Goal: Information Seeking & Learning: Find specific fact

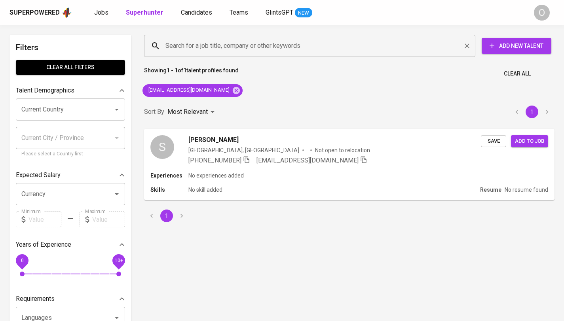
click at [204, 48] on input "Search for a job title, company or other keywords" at bounding box center [311, 45] width 296 height 15
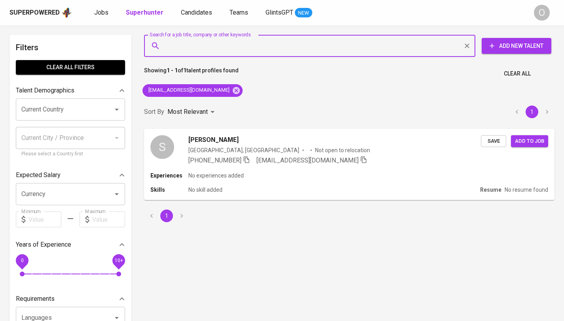
paste input "pt epoch blooming toys"
type input "pt epoch blooming toys"
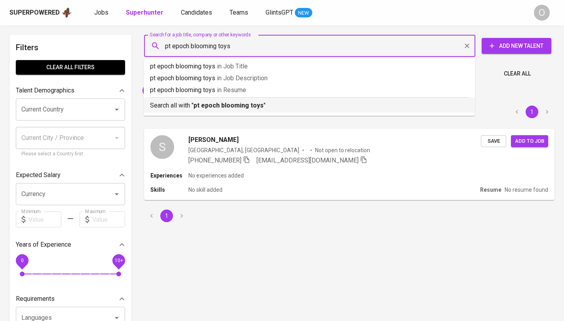
click at [192, 102] on p "Search all with " pt epoch blooming toys "" at bounding box center [309, 105] width 318 height 9
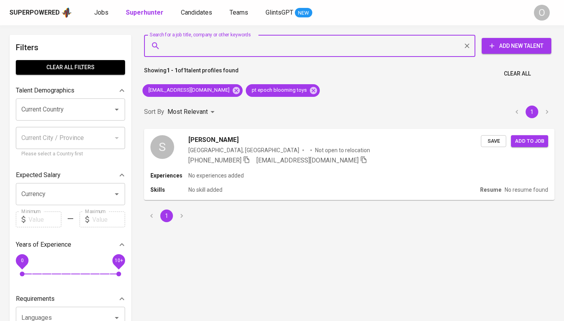
click at [221, 90] on div "21shariffudin@gmail.com pt epoch blooming toys" at bounding box center [231, 90] width 184 height 19
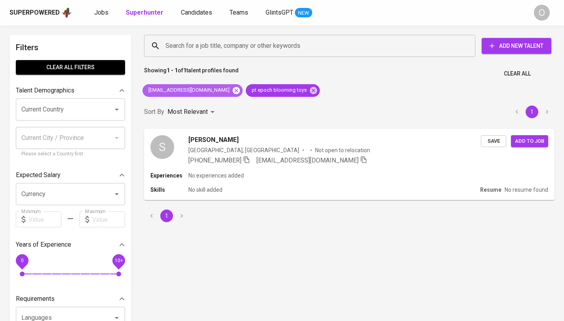
click at [232, 91] on icon at bounding box center [236, 90] width 9 height 9
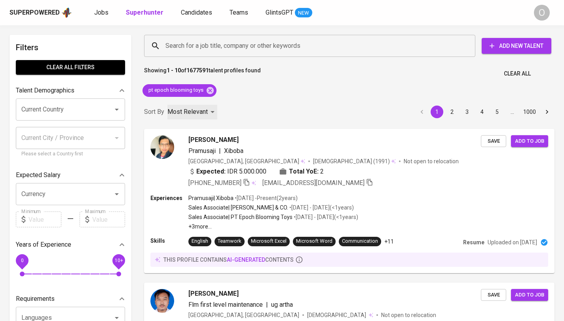
click at [201, 112] on p "Most Relevant" at bounding box center [187, 111] width 40 height 9
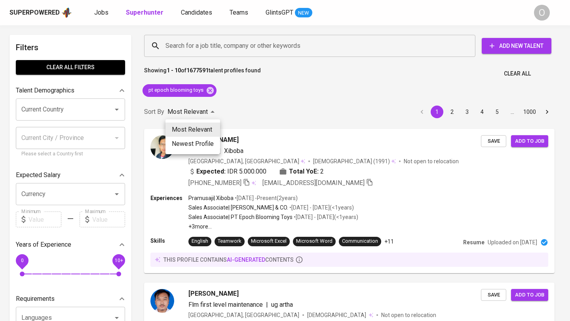
click at [200, 142] on li "Newest Profile" at bounding box center [192, 144] width 55 height 14
type input "PROFILE_CREATION"
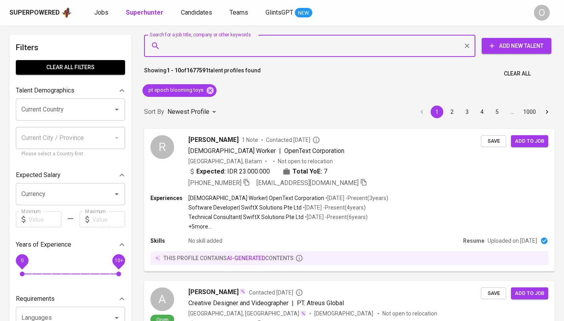
click at [267, 49] on input "Search for a job title, company or other keywords" at bounding box center [311, 45] width 296 height 15
paste input "pt epoch blooming toys"
type input "pt epoch blooming toys"
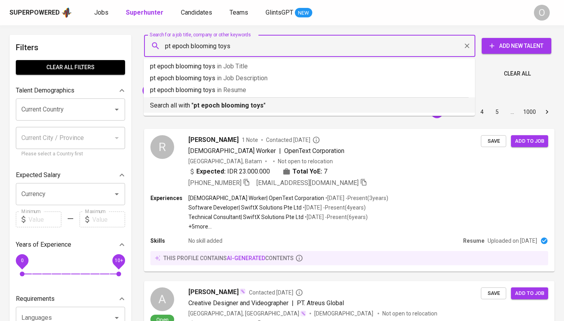
click at [230, 106] on b "pt epoch blooming toys" at bounding box center [228, 106] width 70 height 8
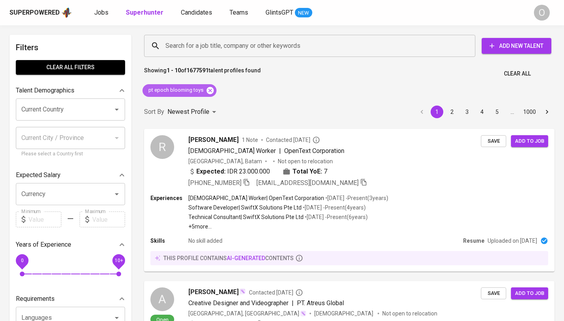
click at [208, 92] on icon at bounding box center [209, 90] width 7 height 7
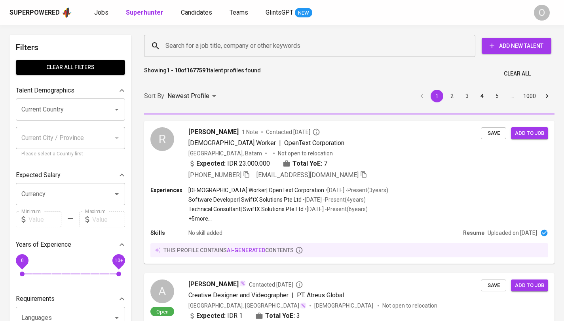
click at [230, 49] on input "Search for a job title, company or other keywords" at bounding box center [311, 45] width 296 height 15
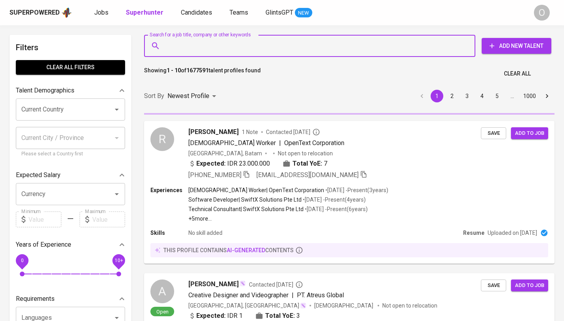
paste input "pt epoch blooming toys"
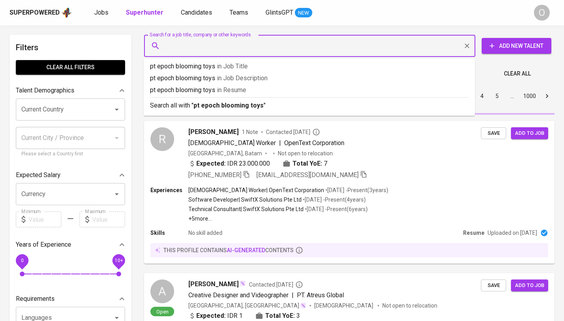
type input "pt epoch blooming toys"
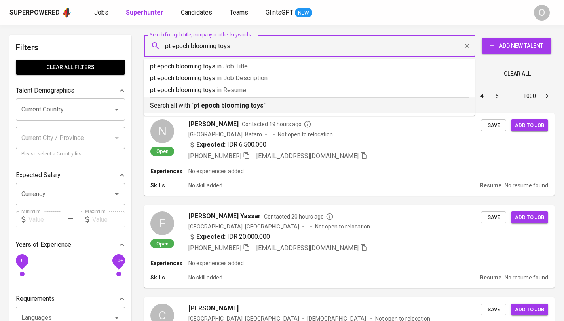
click at [215, 101] on p "Search all with " pt epoch blooming toys "" at bounding box center [309, 105] width 318 height 9
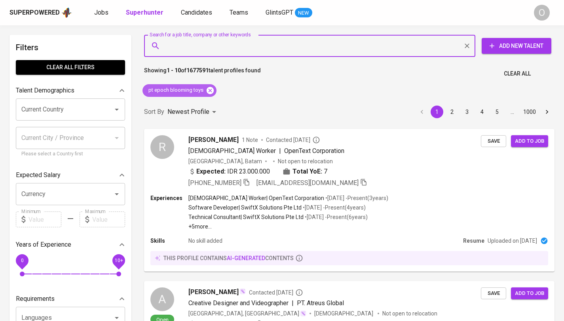
click at [208, 94] on icon at bounding box center [210, 90] width 9 height 9
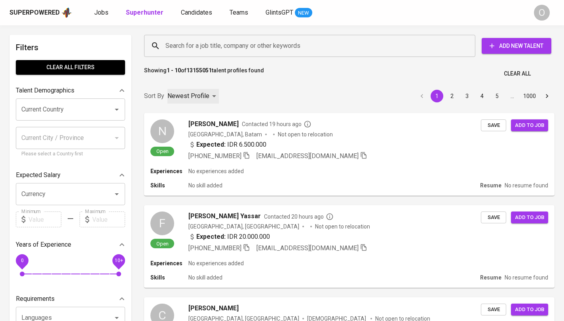
click at [205, 97] on p "Newest Profile" at bounding box center [188, 95] width 42 height 9
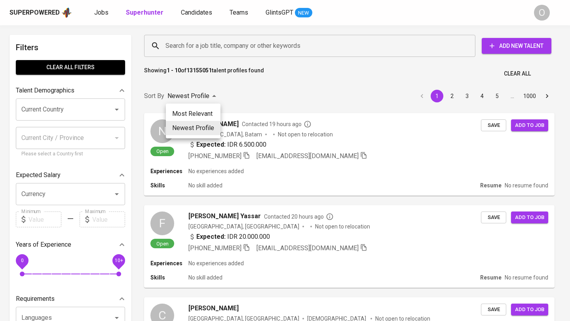
click at [259, 98] on div at bounding box center [285, 160] width 570 height 321
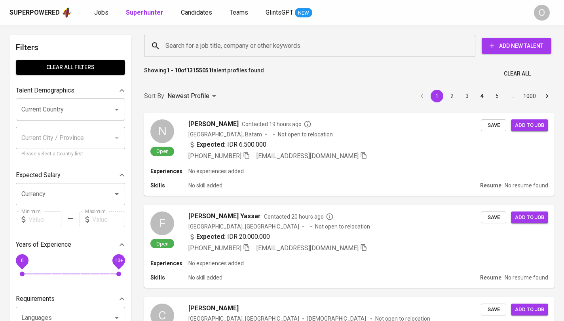
click at [188, 48] on input "Search for a job title, company or other keywords" at bounding box center [311, 45] width 296 height 15
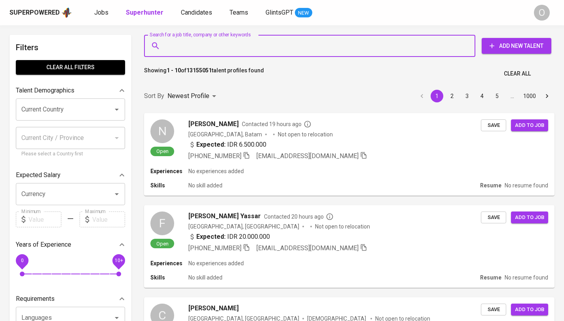
paste input "https://glints.sg.larksuite.com/wiki/K6J1wfxgdiDsJ7kbC8qlSVOJg1e?sheet=5ea732"
type input "https://glints.sg.larksuite.com/wiki/K6J1wfxgdiDsJ7kbC8qlSVOJg1e?sheet=5ea732"
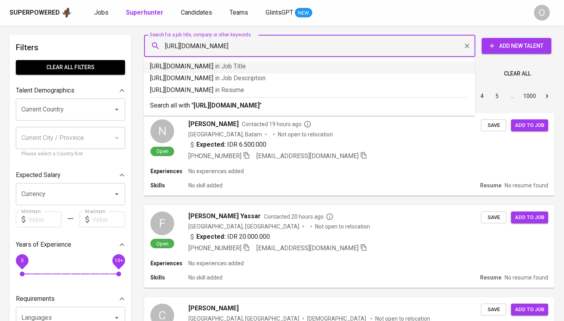
click at [216, 46] on input "[URL][DOMAIN_NAME]" at bounding box center [311, 45] width 296 height 15
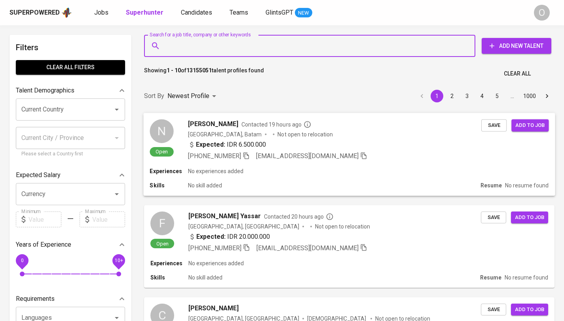
paste input "Epoch Blooming Toys"
type input "Epoch Blooming Toys"
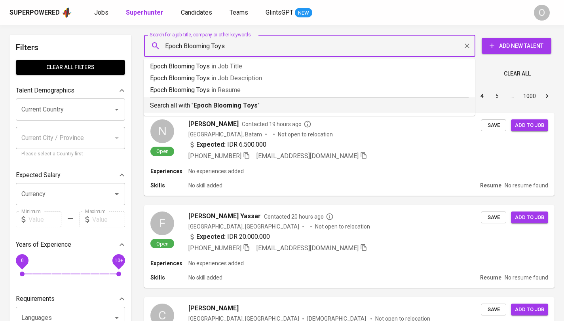
click at [216, 108] on b "Epoch Blooming Toys" at bounding box center [225, 106] width 64 height 8
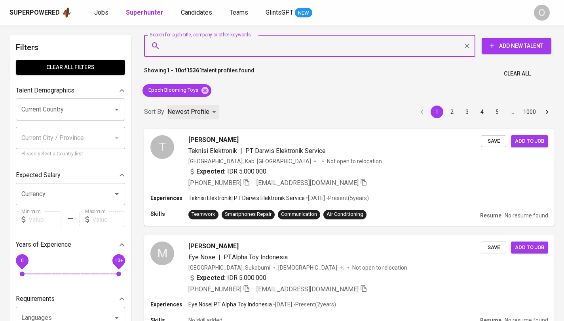
click at [208, 114] on p "Newest Profile" at bounding box center [188, 111] width 42 height 9
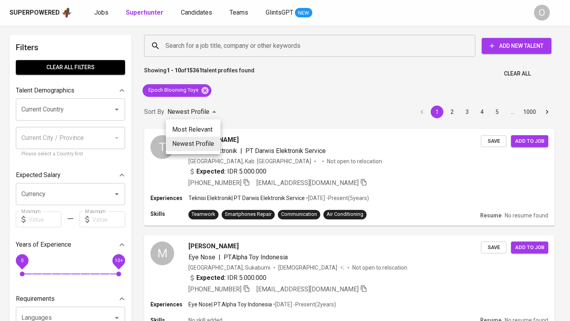
click at [209, 127] on li "Most Relevant" at bounding box center [193, 130] width 55 height 14
type input "MOST_RELEVANT"
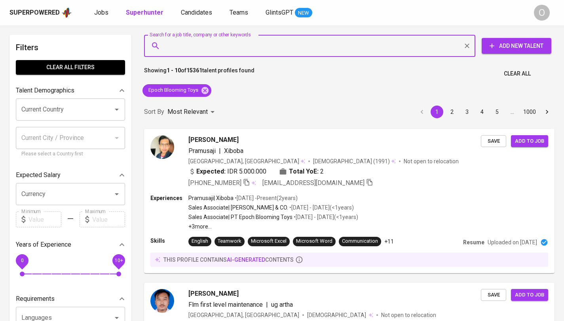
click at [194, 46] on input "Search for a job title, company or other keywords" at bounding box center [311, 45] width 296 height 15
paste input "PT JINYOUNG"
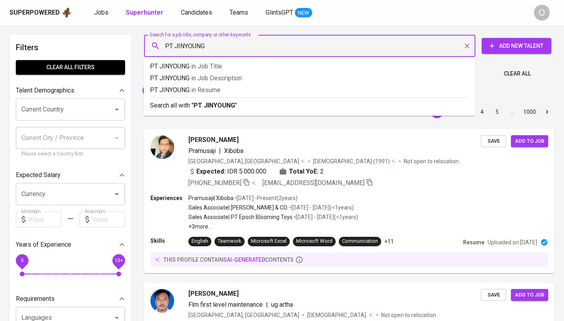
drag, startPoint x: 176, startPoint y: 47, endPoint x: 142, endPoint y: 43, distance: 33.9
click at [142, 43] on div "Search for a job title, company or other keywords PT JINYOUNG Search for a job …" at bounding box center [347, 45] width 410 height 25
type input "JINYOUNG"
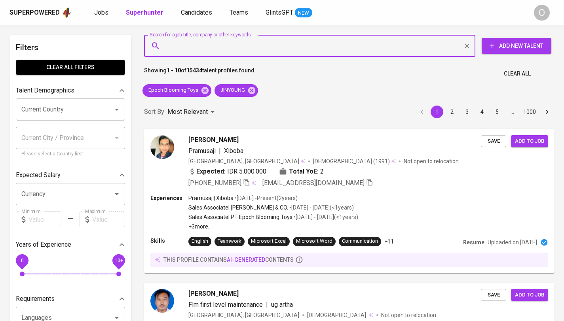
paste input "eryaston@gmail.com"
type input "eryaston@gmail.com"
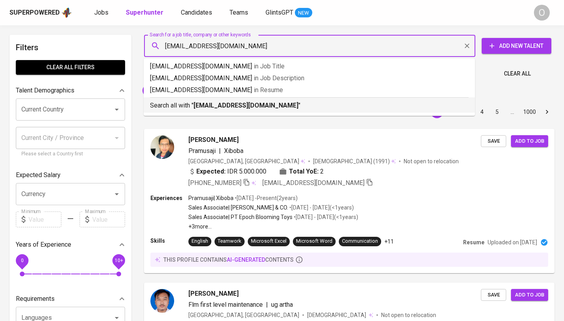
click at [196, 105] on b "eryaston@gmail.com" at bounding box center [245, 106] width 105 height 8
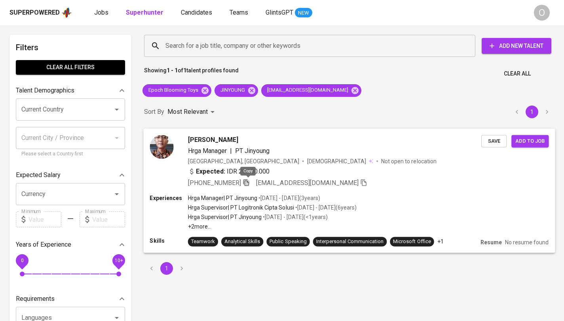
click at [249, 182] on icon "button" at bounding box center [246, 182] width 6 height 7
click at [225, 53] on input "Search for a job title, company or other keywords" at bounding box center [311, 45] width 296 height 15
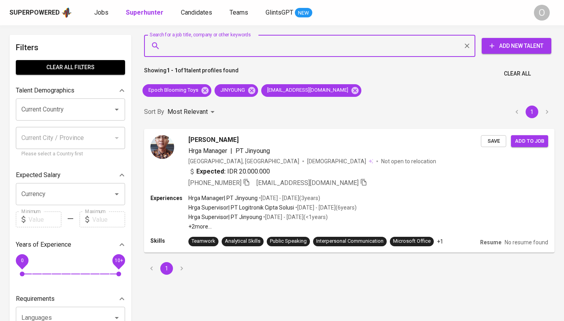
paste input "rochmathidayat90@yahoo.co.id"
type input "rochmathidayat90@yahoo.co.id"
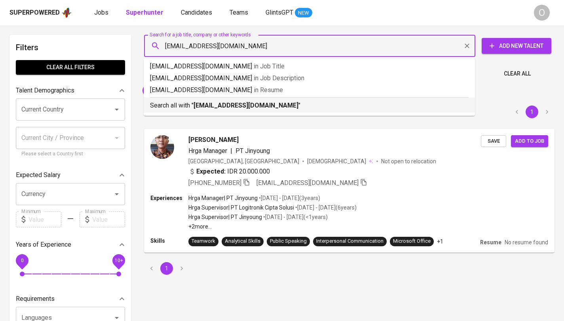
click at [221, 108] on b "rochmathidayat90@yahoo.co.id" at bounding box center [245, 106] width 105 height 8
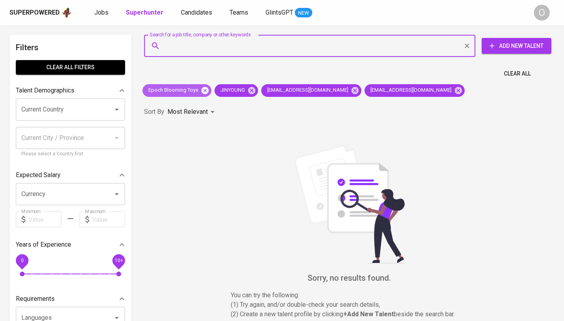
click at [204, 91] on icon at bounding box center [204, 90] width 7 height 7
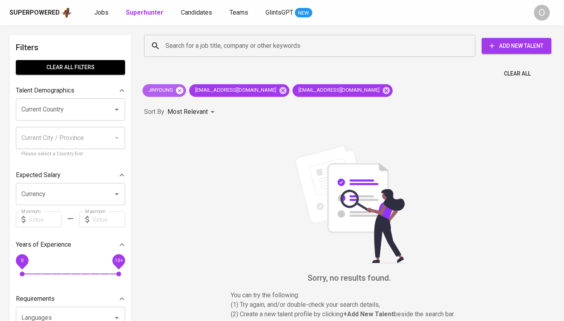
click at [184, 90] on div "JINYOUNG" at bounding box center [164, 90] width 44 height 13
click at [180, 91] on icon at bounding box center [179, 90] width 9 height 9
click at [233, 93] on icon at bounding box center [236, 90] width 7 height 7
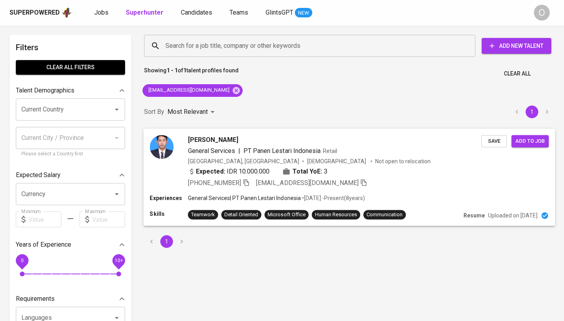
click at [246, 185] on icon "button" at bounding box center [245, 182] width 7 height 7
click at [201, 46] on input "Search for a job title, company or other keywords" at bounding box center [311, 45] width 296 height 15
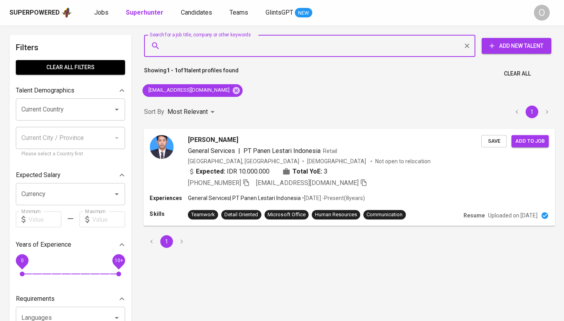
paste input "angelarosiana.w@gmail.com"
type input "angelarosiana.w@gmail.com"
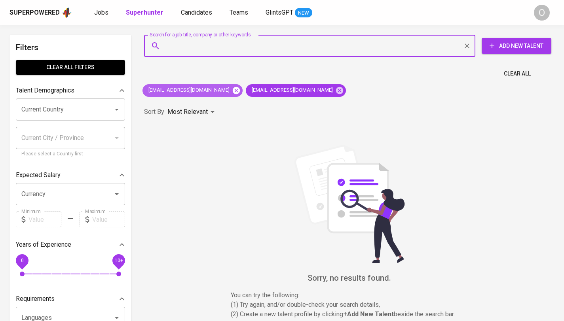
click at [233, 89] on icon at bounding box center [236, 90] width 7 height 7
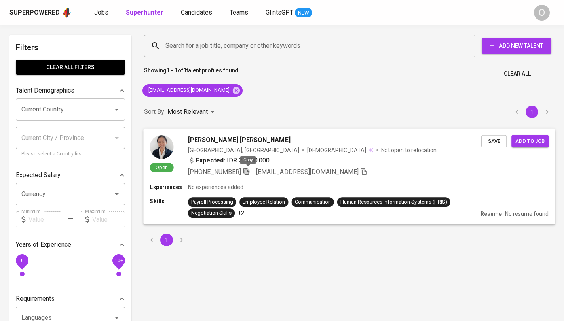
click at [246, 170] on icon "button" at bounding box center [246, 171] width 6 height 7
click at [234, 55] on div "Search for a job title, company or other keywords" at bounding box center [309, 46] width 331 height 22
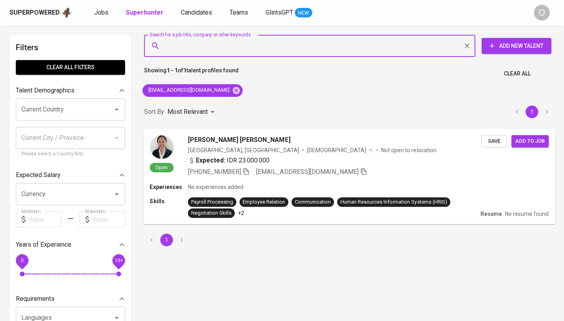
paste input "benedictadityak@gmail.com"
type input "benedictadityak@gmail.com"
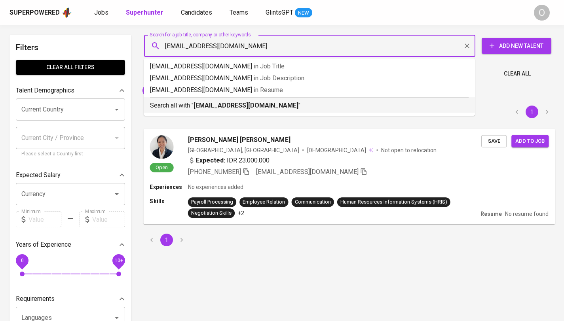
click at [249, 104] on b "benedictadityak@gmail.com" at bounding box center [245, 106] width 105 height 8
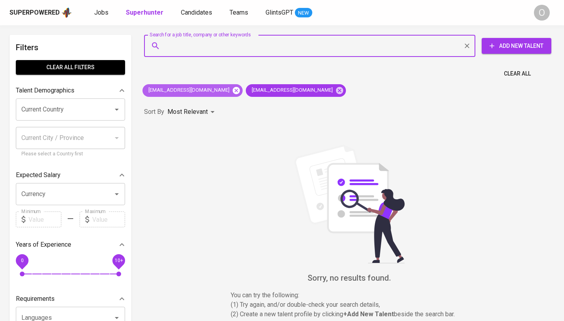
click at [233, 91] on icon at bounding box center [236, 90] width 7 height 7
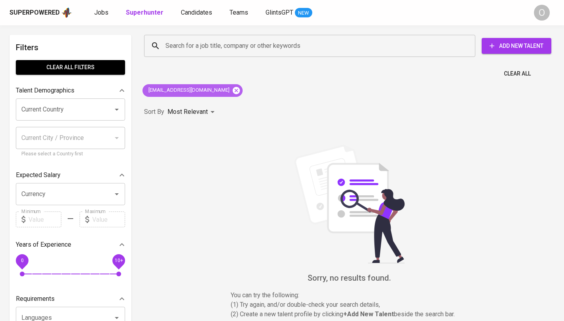
click at [233, 89] on icon at bounding box center [236, 90] width 7 height 7
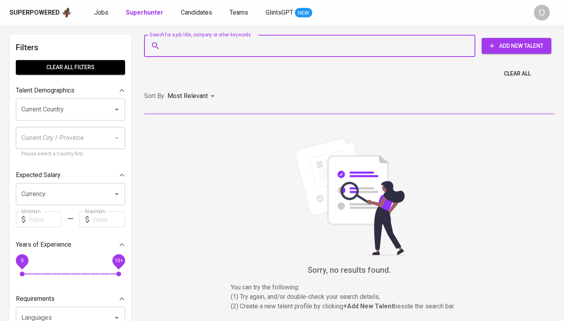
click at [227, 45] on input "Search for a job title, company or other keywords" at bounding box center [311, 45] width 296 height 15
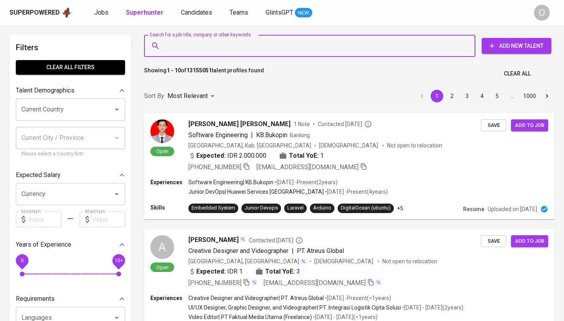
paste input "nunikpratiwii@gmail.com"
type input "nunikpratiwii@gmail.com"
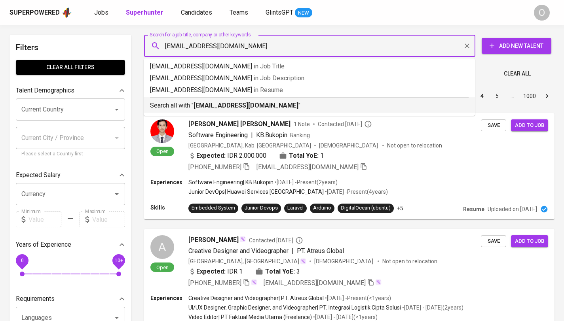
click at [205, 105] on b "nunikpratiwii@gmail.com" at bounding box center [245, 106] width 105 height 8
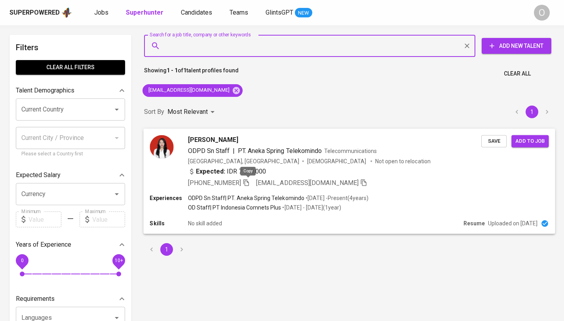
click at [249, 183] on icon "button" at bounding box center [245, 182] width 7 height 7
click at [211, 49] on input "Search for a job title, company or other keywords" at bounding box center [311, 45] width 296 height 15
paste input "lanny_mh@yahoo.com"
type input "lanny_mh@yahoo.com"
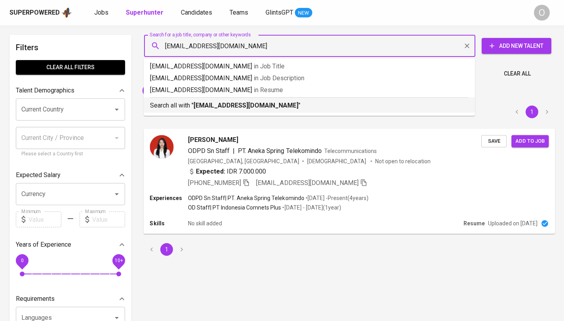
click at [197, 108] on b "lanny_mh@yahoo.com" at bounding box center [245, 106] width 105 height 8
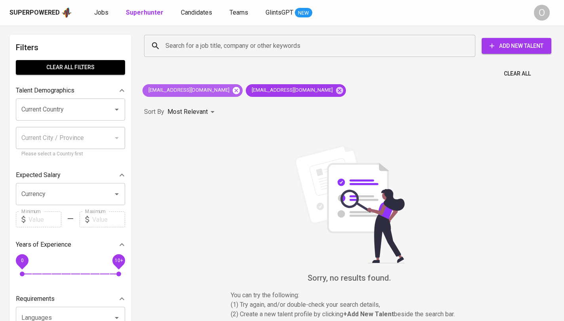
click at [232, 91] on icon at bounding box center [236, 90] width 9 height 9
click at [233, 92] on icon at bounding box center [236, 90] width 7 height 7
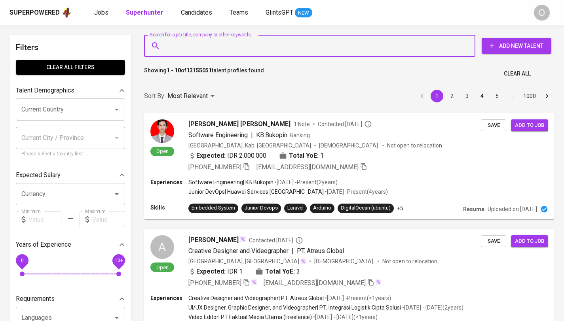
click at [209, 45] on input "Search for a job title, company or other keywords" at bounding box center [311, 45] width 296 height 15
paste input "+62 822-9849-6644"
click at [201, 49] on input "+62 822-9849-6644" at bounding box center [311, 45] width 296 height 15
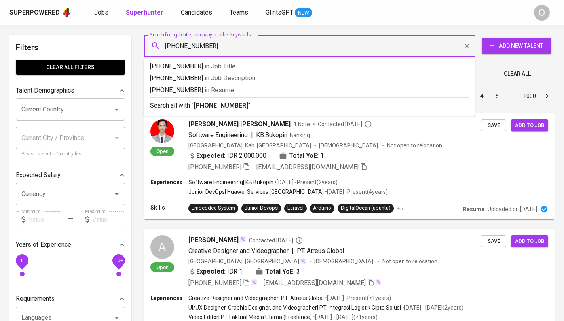
click at [201, 49] on input "+62 822-9849-6644" at bounding box center [311, 45] width 296 height 15
paste input "KUMALA LOGISTICS"
type input "KUMALA LOGISTICS"
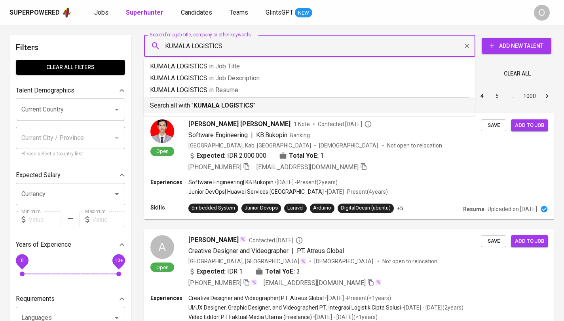
click at [243, 102] on b "KUMALA LOGISTICS" at bounding box center [223, 106] width 60 height 8
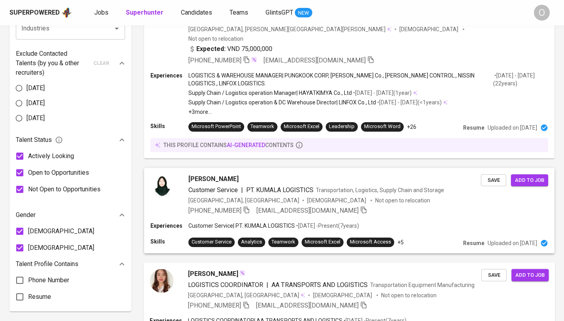
scroll to position [375, 0]
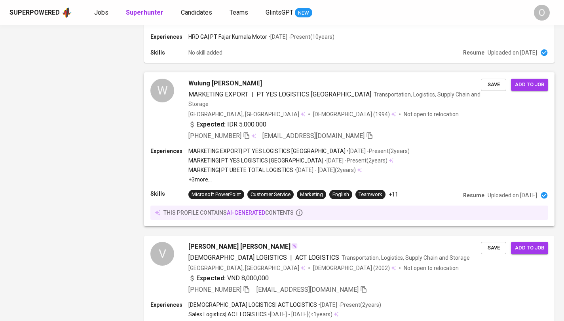
scroll to position [1193, 0]
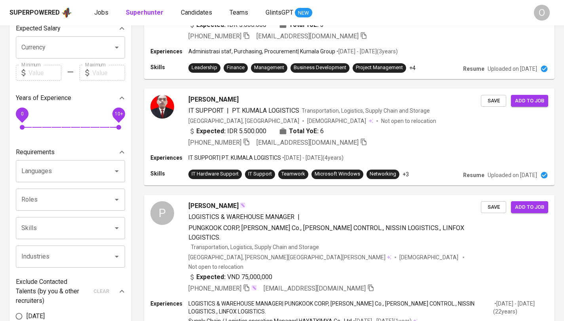
scroll to position [0, 0]
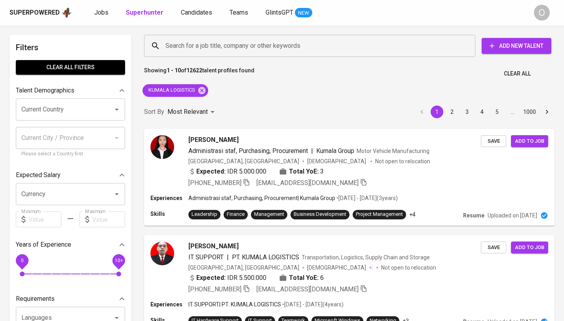
click at [224, 44] on input "Search for a job title, company or other keywords" at bounding box center [311, 45] width 296 height 15
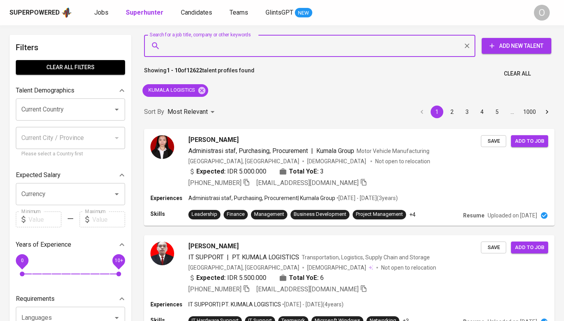
paste input "liewenlie3300@gmail.com"
type input "liewenlie3300@gmail.com"
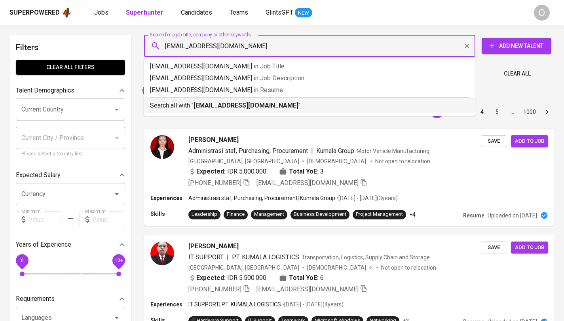
click at [213, 104] on b "liewenlie3300@gmail.com" at bounding box center [245, 106] width 105 height 8
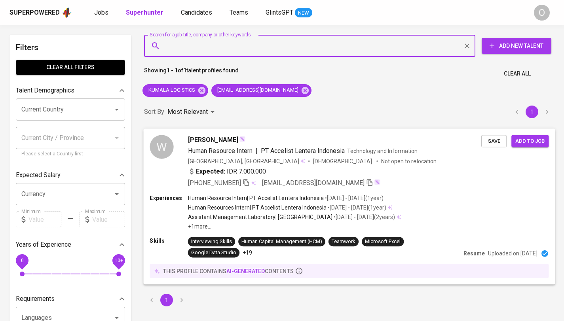
click at [247, 182] on icon "button" at bounding box center [245, 182] width 7 height 7
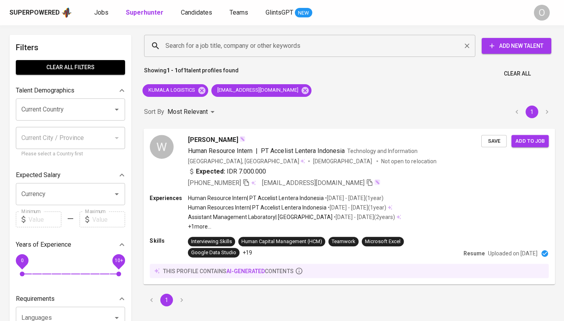
click at [177, 48] on input "Search for a job title, company or other keywords" at bounding box center [311, 45] width 296 height 15
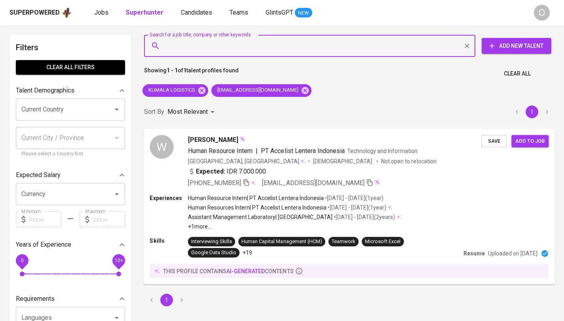
paste input "natashabertha@gmail.com"
type input "natashabertha@gmail.com"
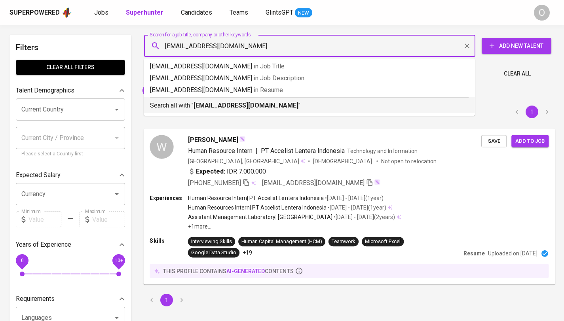
click at [174, 104] on p "Search all with " natashabertha@gmail.com "" at bounding box center [309, 105] width 318 height 9
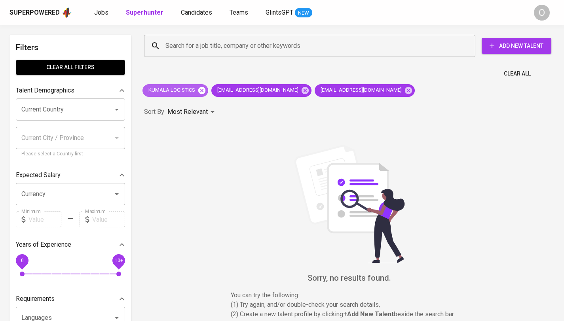
click at [201, 92] on icon at bounding box center [201, 90] width 7 height 7
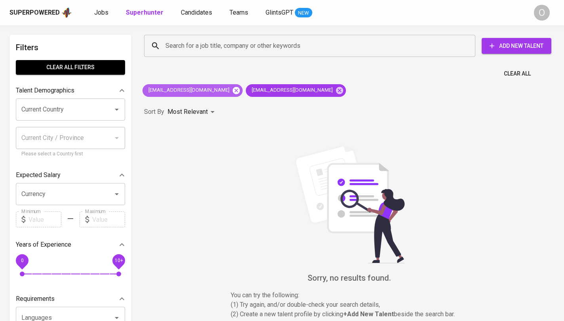
click at [233, 92] on icon at bounding box center [236, 90] width 7 height 7
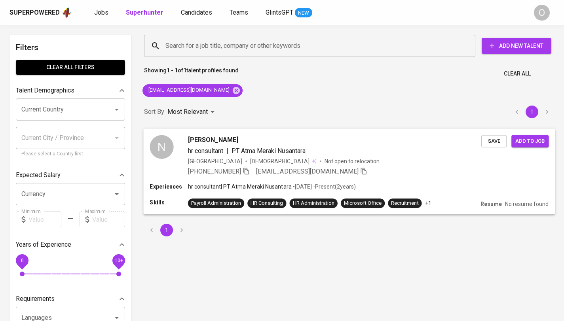
click at [239, 174] on span "+62 897-4138-078" at bounding box center [219, 171] width 62 height 9
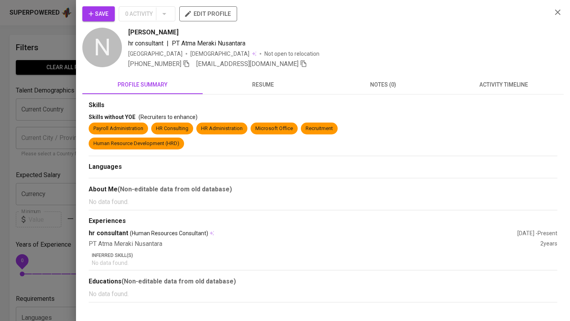
click at [57, 33] on div at bounding box center [285, 160] width 570 height 321
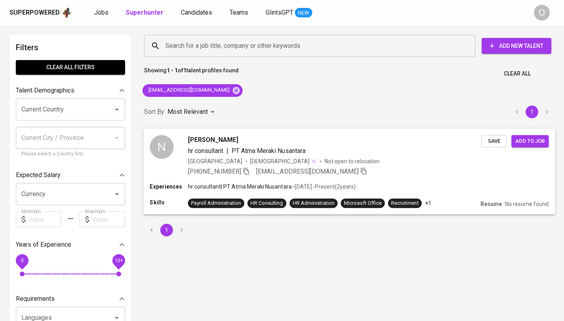
click at [244, 171] on icon "button" at bounding box center [245, 170] width 7 height 7
click at [191, 42] on input "Search for a job title, company or other keywords" at bounding box center [311, 45] width 296 height 15
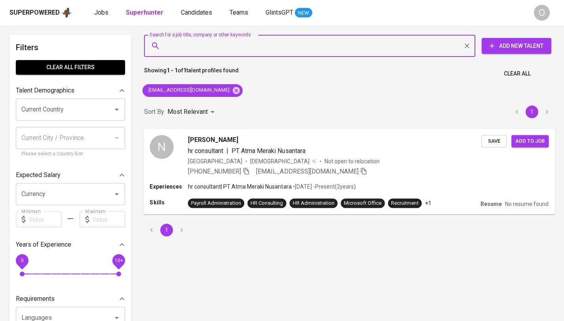
paste input "yosef.arya.wicaksana@gmail.com"
type input "yosef.arya.wicaksana@gmail.com"
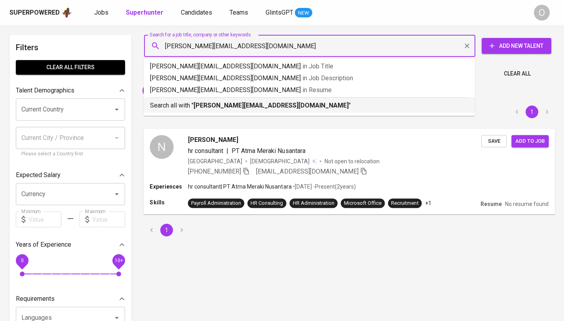
click at [187, 109] on p "Search all with " yosef.arya.wicaksana@gmail.com "" at bounding box center [309, 105] width 318 height 9
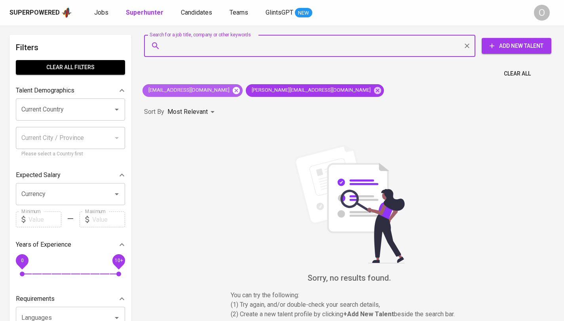
click at [233, 91] on icon at bounding box center [236, 90] width 7 height 7
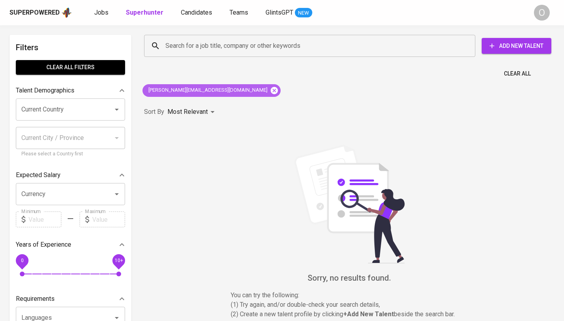
click at [271, 91] on icon at bounding box center [274, 90] width 7 height 7
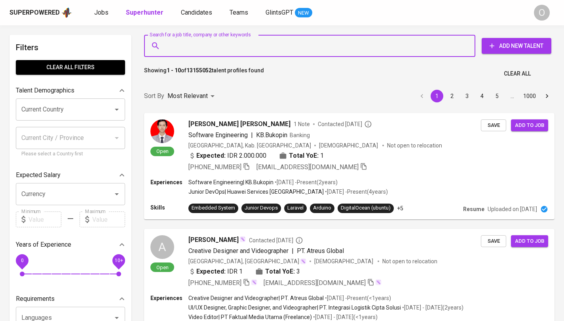
click at [175, 48] on input "Search for a job title, company or other keywords" at bounding box center [311, 45] width 296 height 15
paste input "alivia.riz27@gmail.com"
type input "alivia.riz27@gmail.com"
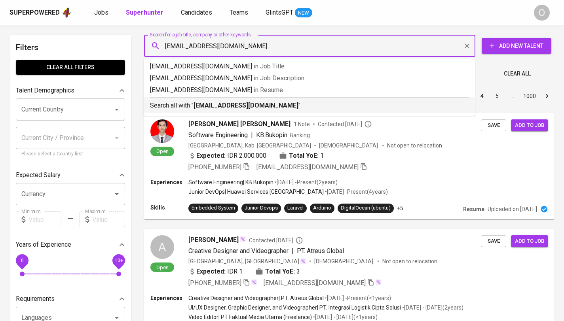
click at [182, 101] on p "Search all with " alivia.riz27@gmail.com "" at bounding box center [309, 105] width 318 height 9
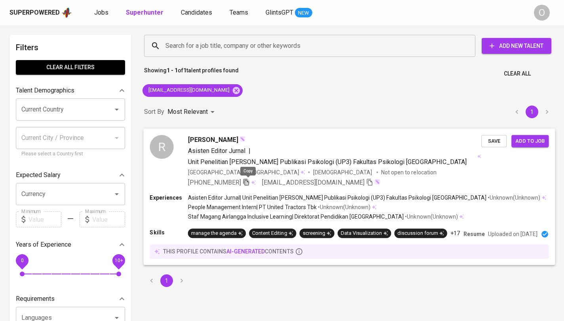
click at [247, 181] on icon "button" at bounding box center [245, 181] width 7 height 7
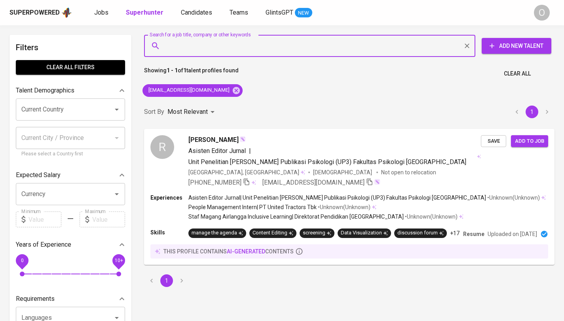
click at [215, 43] on input "Search for a job title, company or other keywords" at bounding box center [311, 45] width 296 height 15
paste input "[EMAIL_ADDRESS][DOMAIN_NAME]"
type input "[EMAIL_ADDRESS][DOMAIN_NAME]"
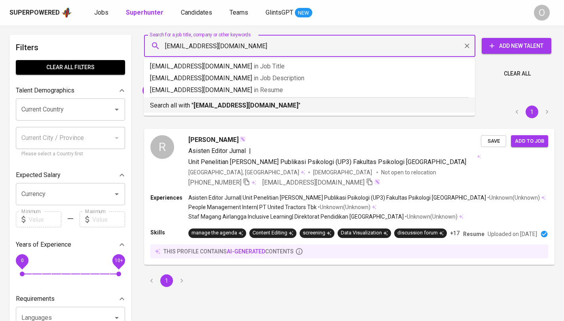
click at [205, 103] on b "[EMAIL_ADDRESS][DOMAIN_NAME]" at bounding box center [245, 106] width 105 height 8
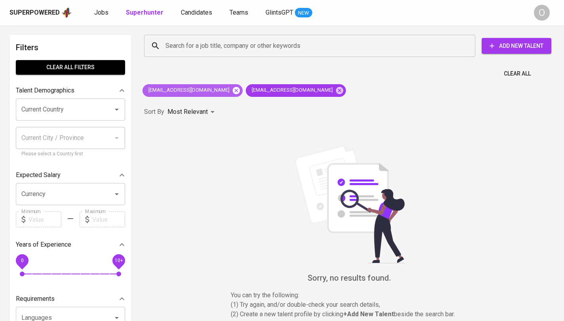
click at [233, 92] on icon at bounding box center [236, 90] width 7 height 7
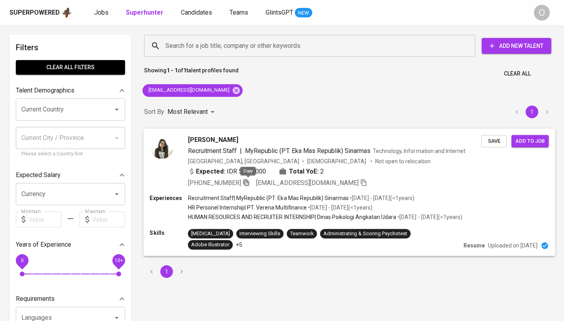
click at [249, 180] on icon "button" at bounding box center [245, 182] width 7 height 7
click at [223, 47] on input "Search for a job title, company or other keywords" at bounding box center [311, 45] width 296 height 15
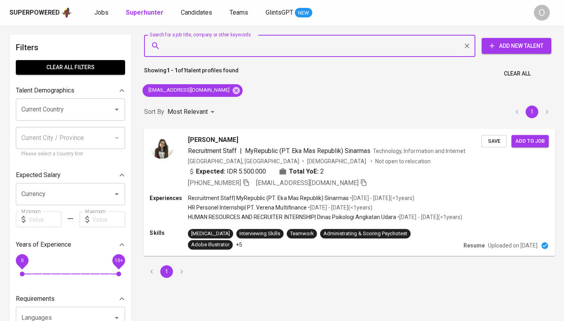
paste input "[EMAIL_ADDRESS][DOMAIN_NAME]"
type input "[EMAIL_ADDRESS][DOMAIN_NAME]"
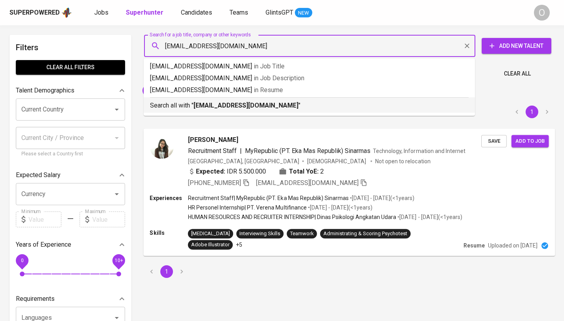
click at [203, 100] on div "Search all with " [EMAIL_ADDRESS][DOMAIN_NAME] "" at bounding box center [309, 103] width 318 height 13
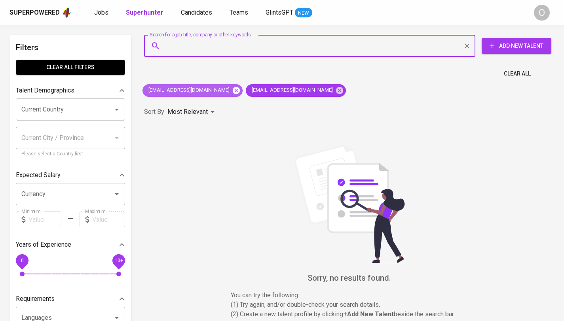
click at [233, 93] on icon at bounding box center [236, 90] width 7 height 7
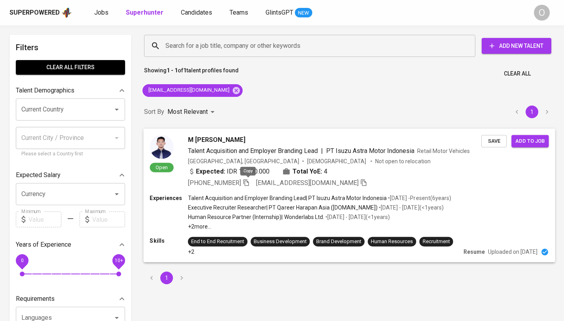
click at [249, 180] on icon "button" at bounding box center [245, 182] width 7 height 7
click at [201, 59] on div "Search for a job title, company or other keywords Search for a job title, compa…" at bounding box center [348, 45] width 420 height 35
click at [200, 52] on input "Search for a job title, company or other keywords" at bounding box center [311, 45] width 296 height 15
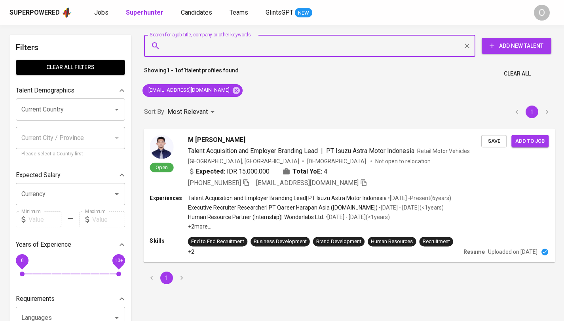
paste input "[EMAIL_ADDRESS][DOMAIN_NAME]"
type input "[EMAIL_ADDRESS][DOMAIN_NAME]"
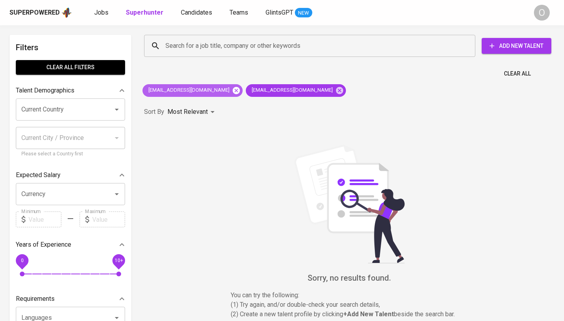
click at [233, 93] on icon at bounding box center [236, 90] width 7 height 7
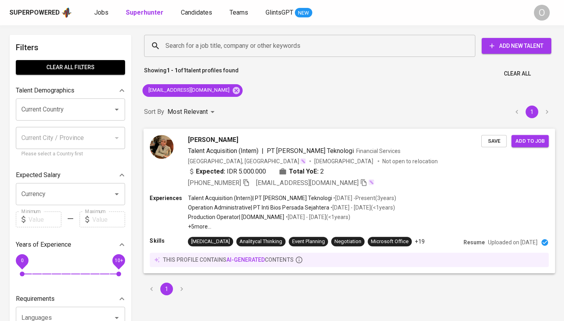
click at [246, 183] on icon "button" at bounding box center [245, 182] width 7 height 7
click at [199, 57] on div "Search for a job title, company or other keywords Search for a job title, compa…" at bounding box center [347, 45] width 410 height 25
click at [199, 54] on div "Search for a job title, company or other keywords" at bounding box center [309, 46] width 331 height 22
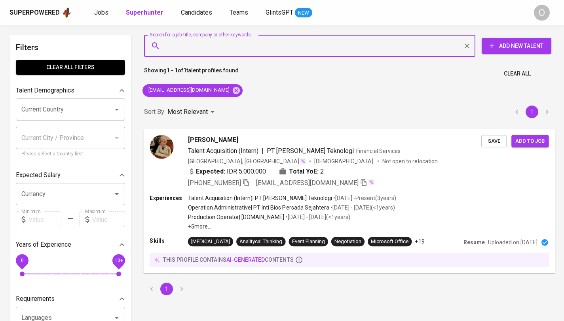
paste input "[EMAIL_ADDRESS][DOMAIN_NAME]"
type input "[EMAIL_ADDRESS][DOMAIN_NAME]"
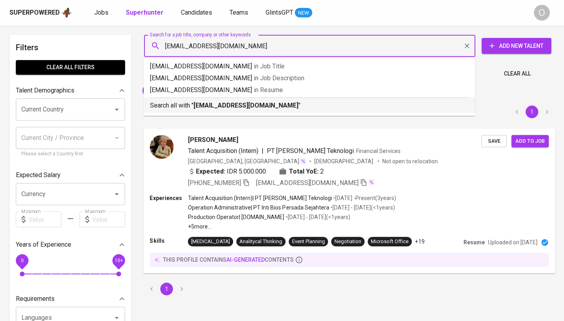
click at [199, 105] on b "[EMAIL_ADDRESS][DOMAIN_NAME]" at bounding box center [245, 106] width 105 height 8
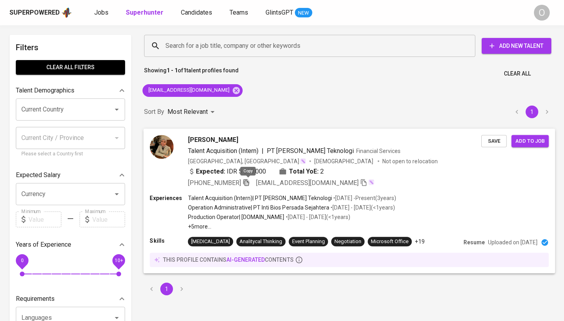
click at [246, 184] on icon "button" at bounding box center [245, 182] width 7 height 7
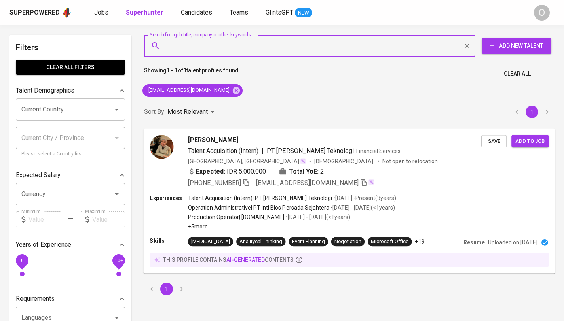
click at [200, 52] on input "Search for a job title, company or other keywords" at bounding box center [311, 45] width 296 height 15
paste input "[EMAIL_ADDRESS][DOMAIN_NAME]"
type input "[EMAIL_ADDRESS][DOMAIN_NAME]"
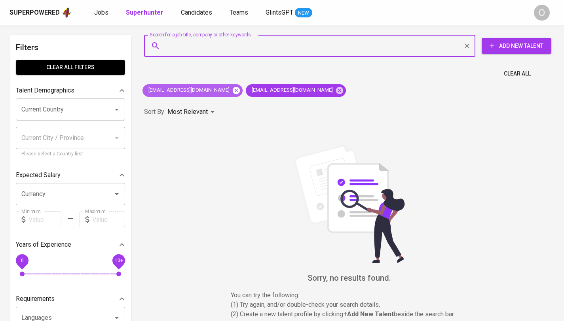
click at [233, 93] on icon at bounding box center [236, 90] width 7 height 7
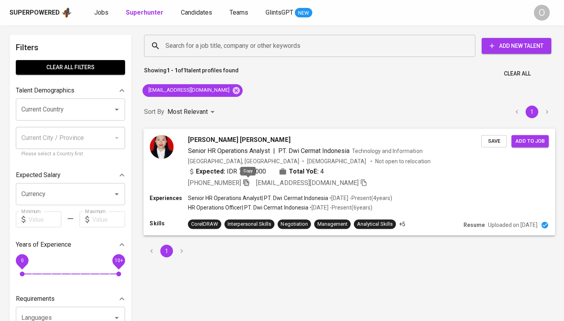
click at [250, 184] on icon "button" at bounding box center [245, 182] width 7 height 7
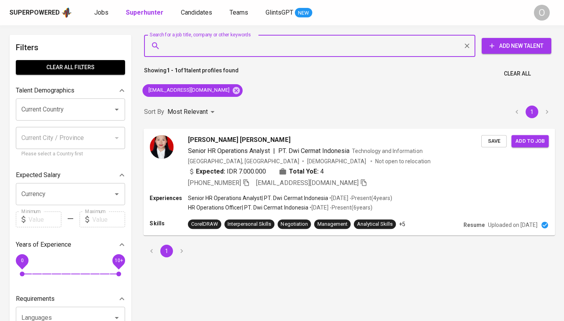
click at [222, 41] on input "Search for a job title, company or other keywords" at bounding box center [311, 45] width 296 height 15
paste input "isnamalia10@gmail.com"
type input "isnamalia10@gmail.com"
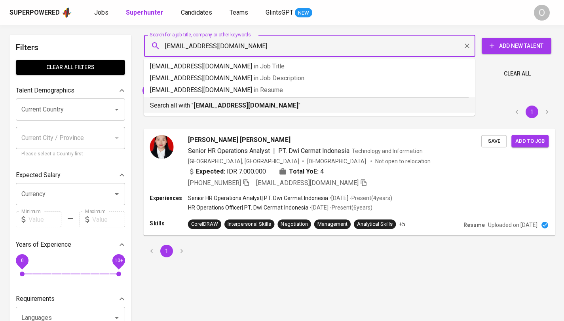
click at [216, 105] on b "isnamalia10@gmail.com" at bounding box center [245, 106] width 105 height 8
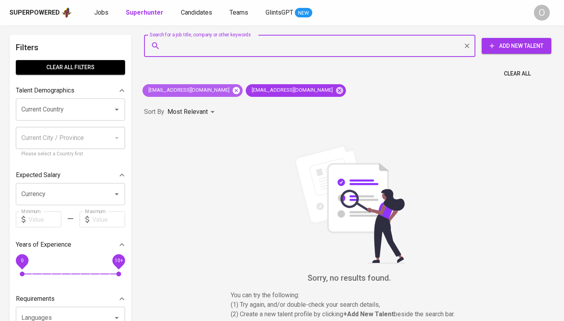
click at [233, 94] on icon at bounding box center [236, 90] width 7 height 7
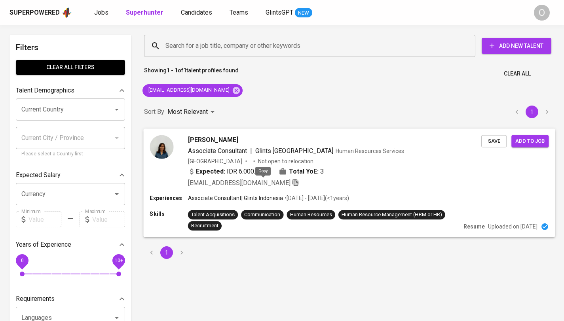
click at [292, 186] on icon "button" at bounding box center [295, 182] width 7 height 7
click at [168, 49] on input "Search for a job title, company or other keywords" at bounding box center [311, 45] width 296 height 15
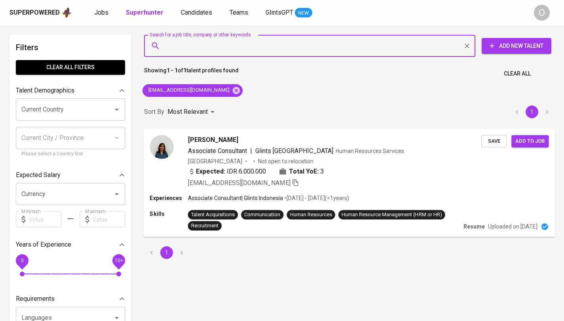
paste input "tommywijaya92@gmail.com"
type input "tommywijaya92@gmail.com"
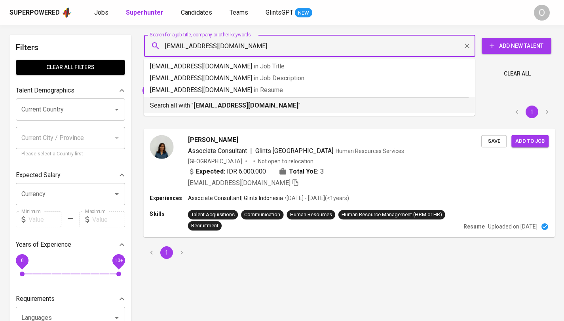
click at [207, 107] on b "tommywijaya92@gmail.com" at bounding box center [245, 106] width 105 height 8
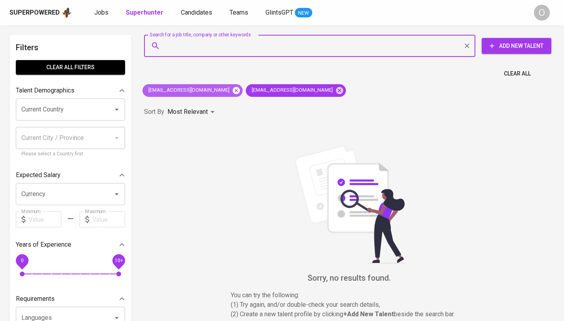
click at [233, 91] on icon at bounding box center [236, 90] width 7 height 7
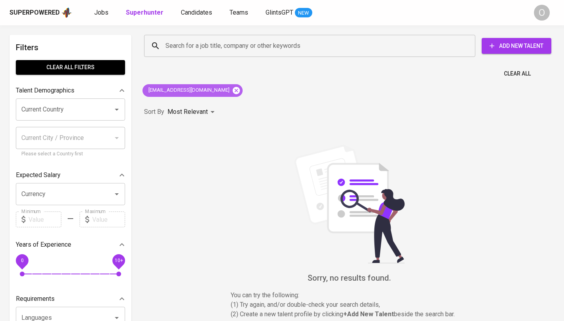
click at [232, 89] on icon at bounding box center [236, 90] width 9 height 9
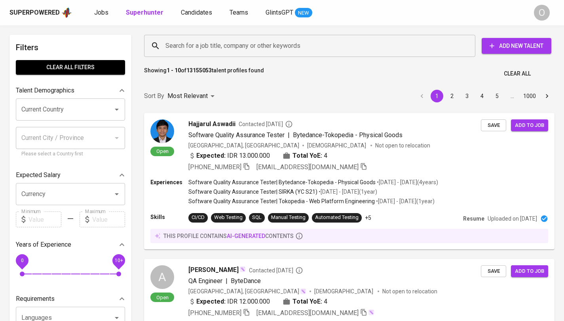
click at [222, 48] on input "Search for a job title, company or other keywords" at bounding box center [311, 45] width 296 height 15
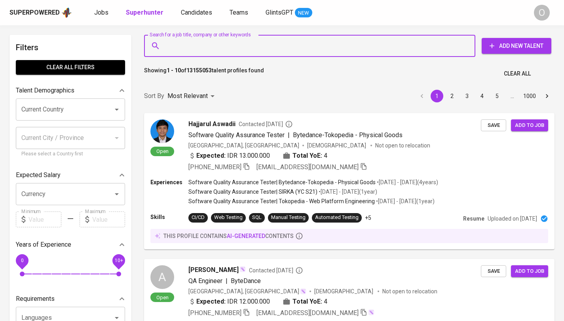
paste input "tommywijaya92@gmail.com"
type input "tommywijaya92@gmail.com"
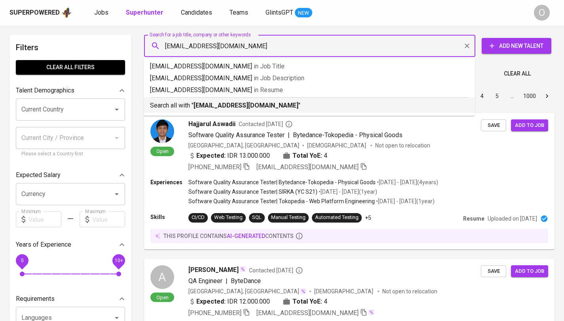
click at [205, 108] on b "tommywijaya92@gmail.com" at bounding box center [245, 106] width 105 height 8
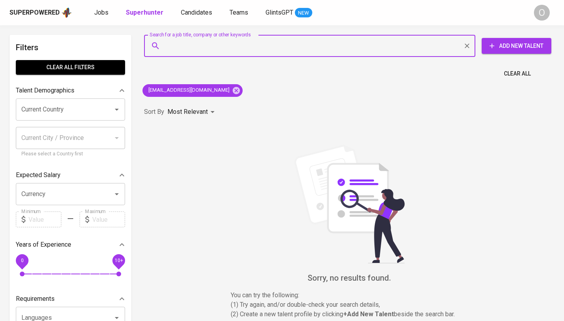
paste input "enricaluvian12@gmail.com"
type input "enricaluvian12@gmail.com"
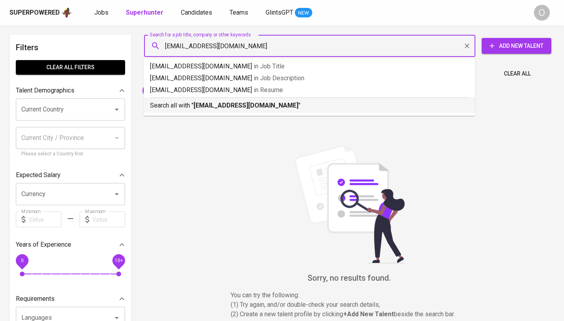
click at [197, 101] on p "Search all with " enricaluvian12@gmail.com "" at bounding box center [309, 105] width 318 height 9
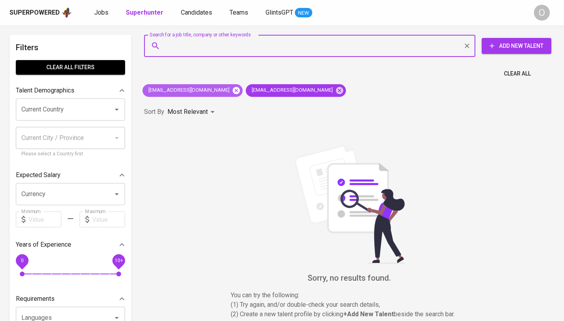
click at [233, 88] on icon at bounding box center [236, 90] width 7 height 7
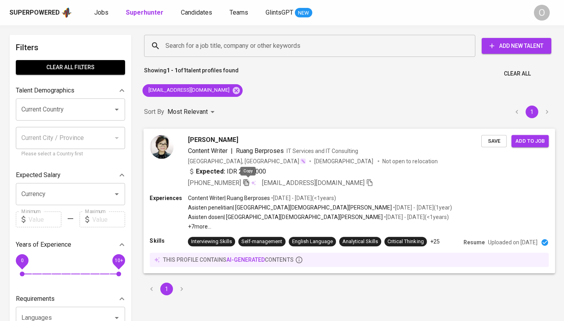
click at [248, 184] on icon "button" at bounding box center [245, 182] width 7 height 7
click at [207, 46] on input "Search for a job title, company or other keywords" at bounding box center [311, 45] width 296 height 15
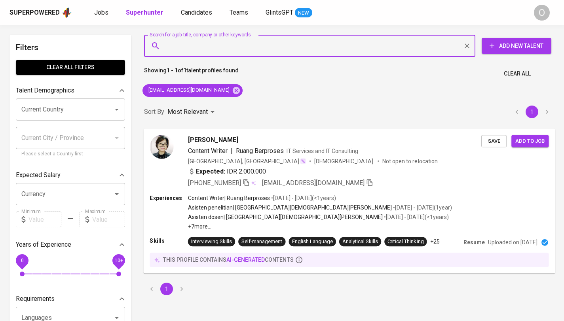
paste input "[EMAIL_ADDRESS][DOMAIN_NAME]"
type input "[EMAIL_ADDRESS][DOMAIN_NAME]"
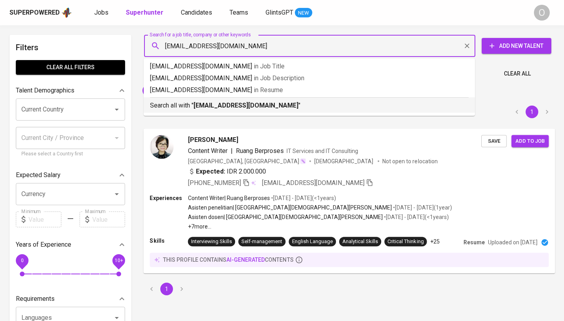
click at [200, 104] on b "[EMAIL_ADDRESS][DOMAIN_NAME]" at bounding box center [245, 106] width 105 height 8
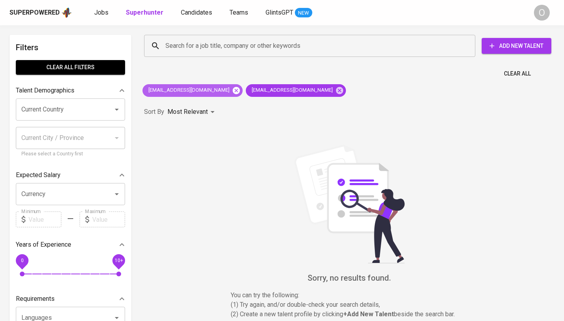
click at [232, 93] on icon at bounding box center [236, 90] width 9 height 9
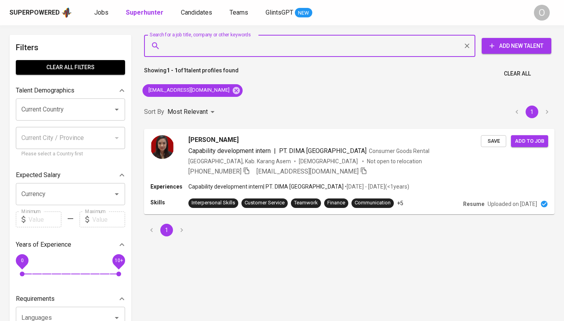
click at [227, 49] on input "Search for a job title, company or other keywords" at bounding box center [311, 45] width 296 height 15
paste input "[PERSON_NAME][EMAIL_ADDRESS][DOMAIN_NAME]"
type input "[PERSON_NAME][EMAIL_ADDRESS][DOMAIN_NAME]"
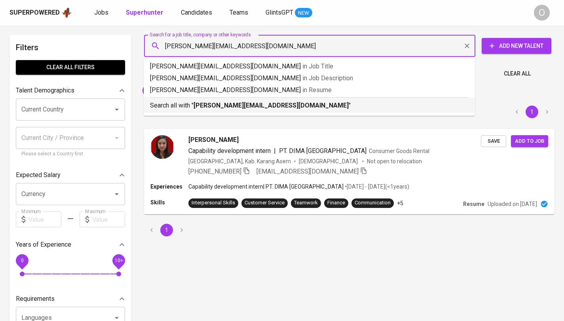
click at [212, 104] on b "[PERSON_NAME][EMAIL_ADDRESS][DOMAIN_NAME]" at bounding box center [270, 106] width 155 height 8
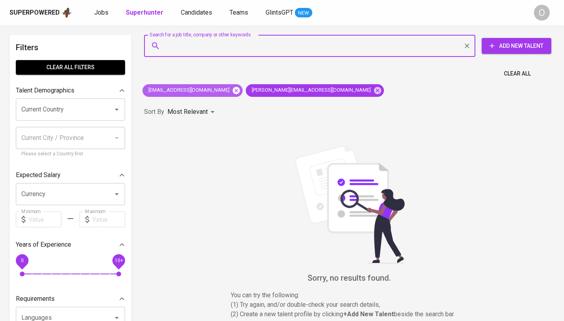
click at [232, 91] on icon at bounding box center [236, 90] width 9 height 9
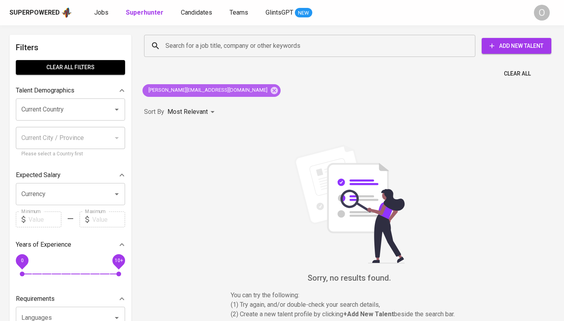
click at [271, 91] on icon at bounding box center [274, 90] width 7 height 7
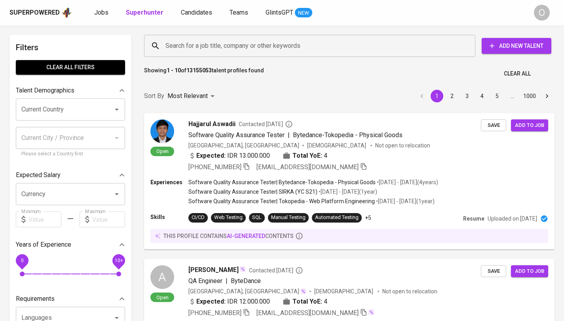
click at [235, 46] on input "Search for a job title, company or other keywords" at bounding box center [311, 45] width 296 height 15
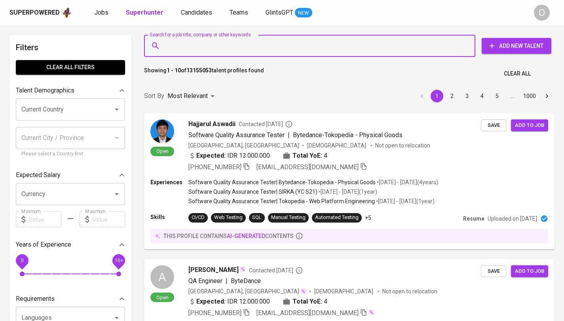
paste input "[EMAIL_ADDRESS][DOMAIN_NAME]"
type input "[EMAIL_ADDRESS][DOMAIN_NAME]"
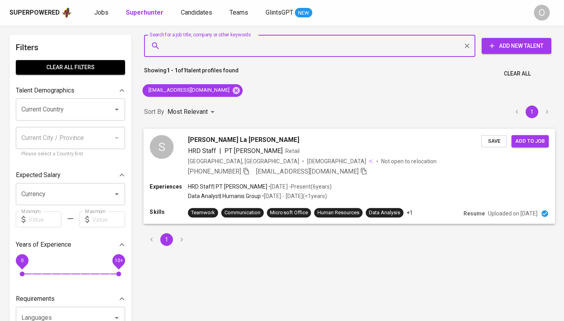
click at [250, 169] on icon "button" at bounding box center [245, 170] width 7 height 7
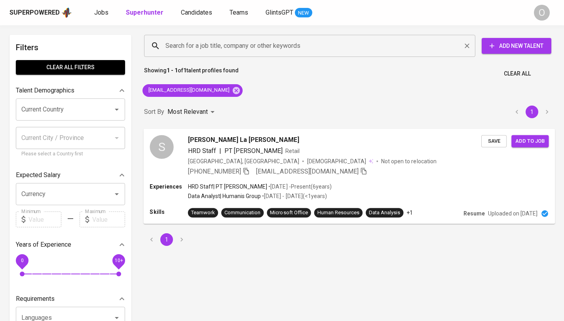
click at [182, 56] on div "Search for a job title, company or other keywords" at bounding box center [309, 46] width 331 height 22
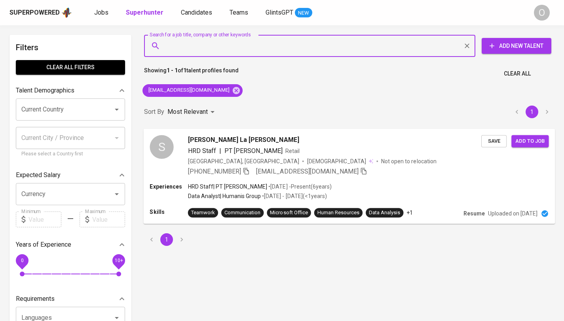
paste input "[EMAIL_ADDRESS][DOMAIN_NAME]"
type input "[EMAIL_ADDRESS][DOMAIN_NAME]"
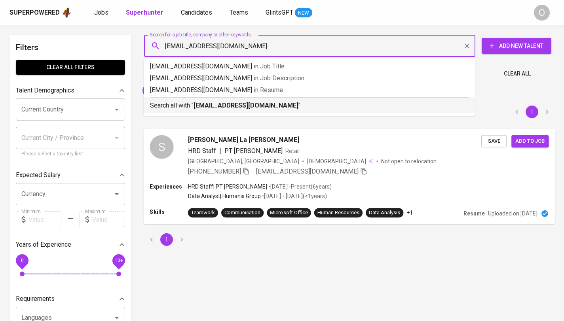
click at [201, 104] on b "[EMAIL_ADDRESS][DOMAIN_NAME]" at bounding box center [245, 106] width 105 height 8
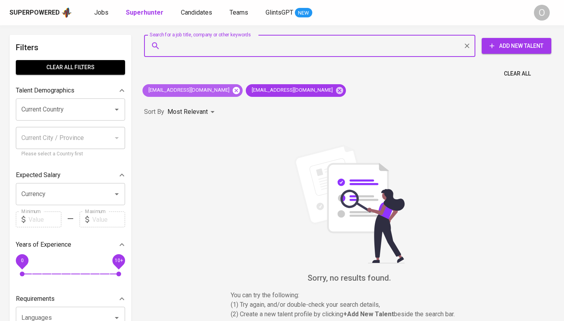
click at [233, 92] on icon at bounding box center [236, 90] width 7 height 7
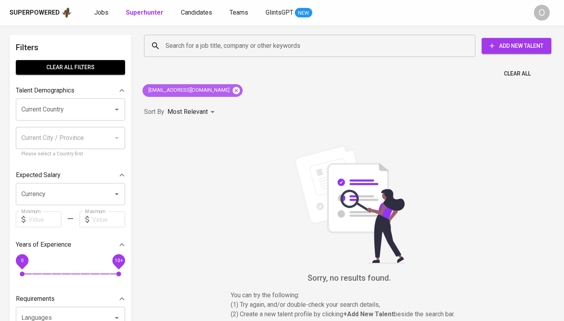
click at [233, 92] on icon at bounding box center [236, 90] width 7 height 7
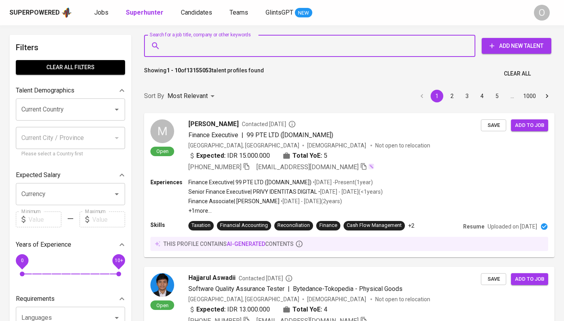
click at [210, 47] on input "Search for a job title, company or other keywords" at bounding box center [311, 45] width 296 height 15
paste input "[EMAIL_ADDRESS][DOMAIN_NAME]"
type input "[EMAIL_ADDRESS][DOMAIN_NAME]"
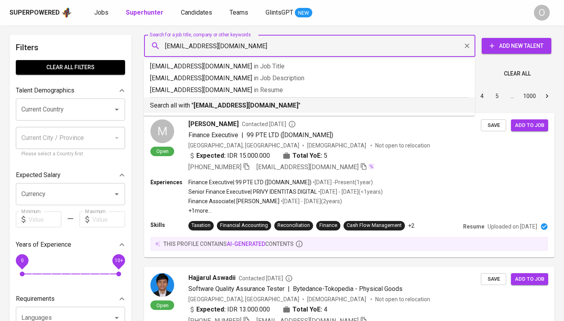
click at [211, 105] on b "[EMAIL_ADDRESS][DOMAIN_NAME]" at bounding box center [245, 106] width 105 height 8
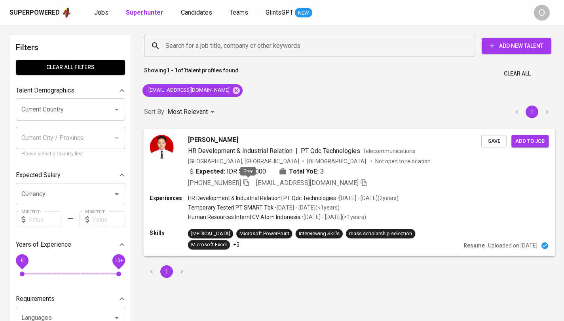
click at [250, 186] on span at bounding box center [245, 183] width 7 height 8
